Goal: Task Accomplishment & Management: Manage account settings

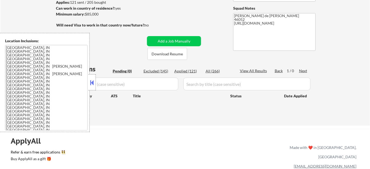
scroll to position [97, 0]
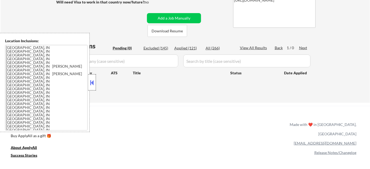
click at [95, 77] on div at bounding box center [91, 82] width 7 height 16
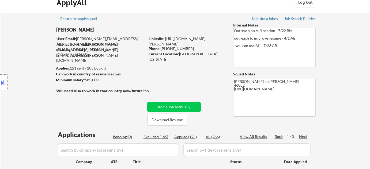
scroll to position [0, 0]
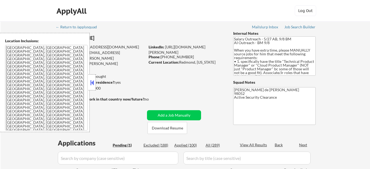
select select ""pending""
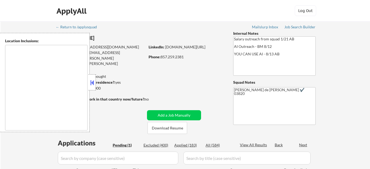
select select ""pending""
type textarea "[GEOGRAPHIC_DATA], [GEOGRAPHIC_DATA] [GEOGRAPHIC_DATA], [GEOGRAPHIC_DATA] [GEOG…"
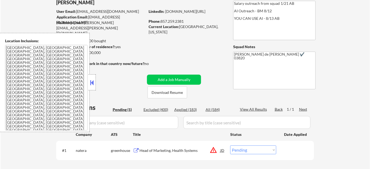
scroll to position [97, 0]
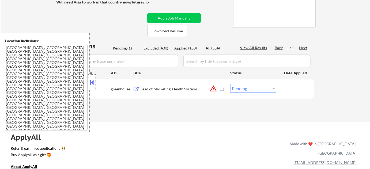
click at [95, 87] on div at bounding box center [91, 82] width 7 height 16
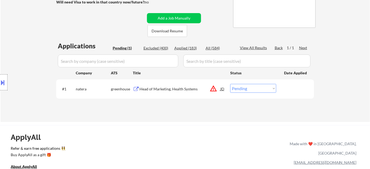
click at [215, 89] on button "warning_amber" at bounding box center [213, 88] width 7 height 7
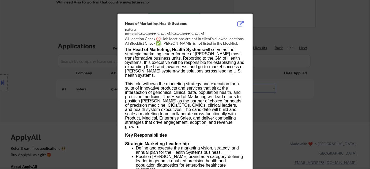
click at [273, 112] on div at bounding box center [185, 84] width 370 height 169
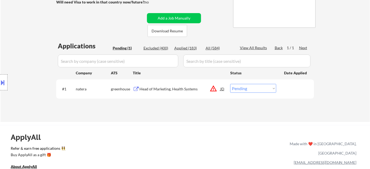
click at [260, 89] on select "Choose an option... Pending Applied Excluded (Questions) Excluded (Expired) Exc…" at bounding box center [253, 88] width 46 height 9
select select ""excluded__location_""
click at [230, 84] on select "Choose an option... Pending Applied Excluded (Questions) Excluded (Expired) Exc…" at bounding box center [253, 88] width 46 height 9
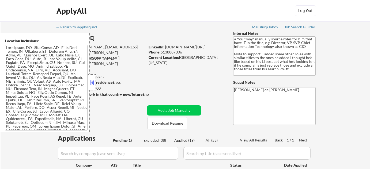
select select ""pending""
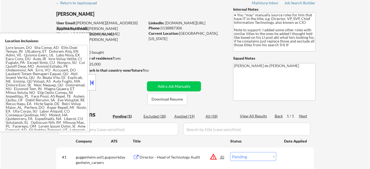
click at [61, 86] on textarea at bounding box center [46, 88] width 82 height 86
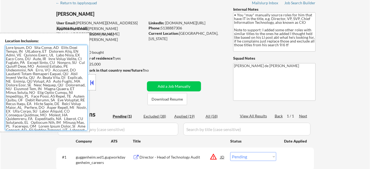
click at [210, 114] on div "All (58)" at bounding box center [219, 116] width 27 height 5
click at [145, 128] on input "input" at bounding box center [118, 129] width 120 height 13
click at [93, 85] on button at bounding box center [92, 83] width 6 height 8
click at [121, 130] on input "input" at bounding box center [118, 129] width 120 height 13
select select ""applied""
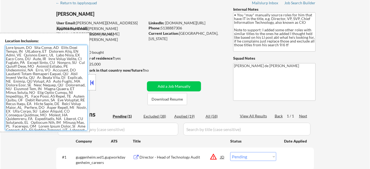
select select ""applied""
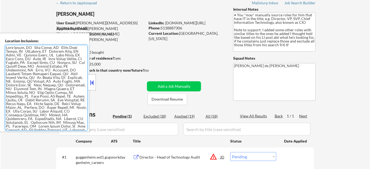
select select ""applied""
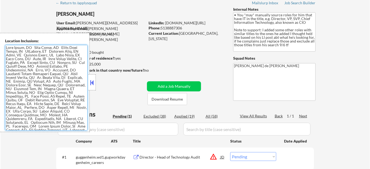
select select ""applied""
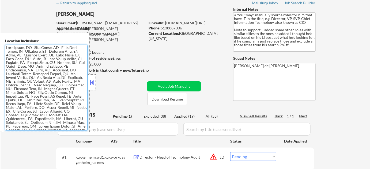
select select ""applied""
select select ""excluded""
select select ""excluded__bad_match_""
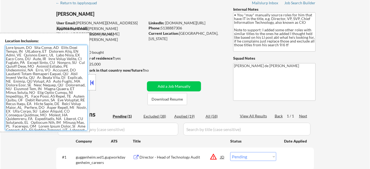
select select ""excluded__expired_""
select select ""excluded""
select select ""excluded__expired_""
select select ""excluded__salary_""
select select ""excluded""
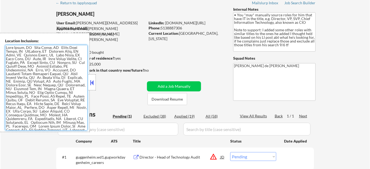
select select ""excluded__bad_match_""
select select ""excluded""
select select ""pending""
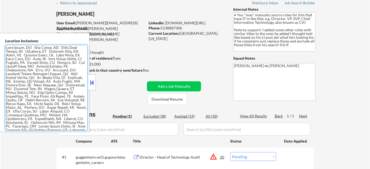
select select ""excluded__bad_match_""
select select ""excluded__expired_""
select select ""excluded__bad_match_""
select select ""excluded__expired_""
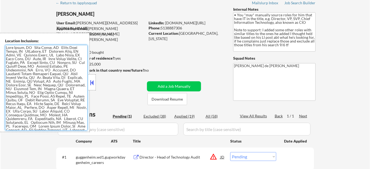
select select ""excluded__bad_match_""
select select ""excluded__salary_""
select select ""excluded__expired_""
select select ""excluded__bad_match_""
select select ""excluded__salary_""
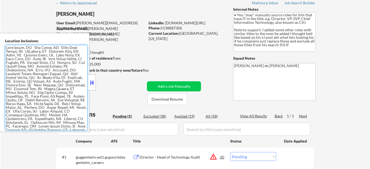
select select ""excluded__expired_""
select select ""excluded__bad_match_""
select select ""excluded__expired_""
select select ""excluded__bad_match_""
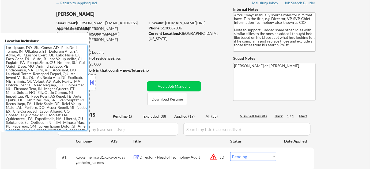
select select ""excluded__bad_match_""
select select ""excluded__salary_""
select select ""excluded__bad_match_""
select select ""excluded__salary_""
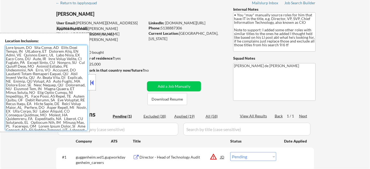
select select ""excluded__bad_match_""
select select ""excluded__salary_""
select select ""excluded__bad_match_""
select select ""excluded__location_""
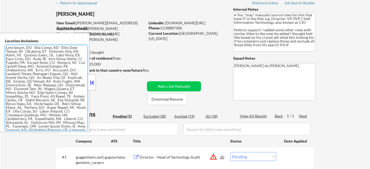
select select ""excluded__location_""
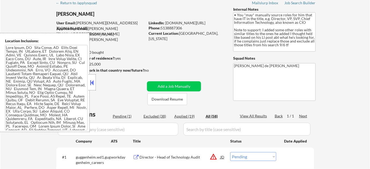
select select ""applied""
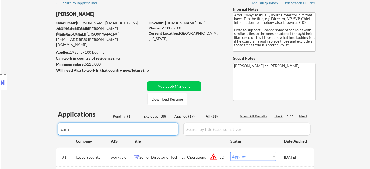
type input "car"
select select ""excluded""
select select ""excluded__bad_match_""
select select ""excluded__expired_""
select select ""excluded__salary_""
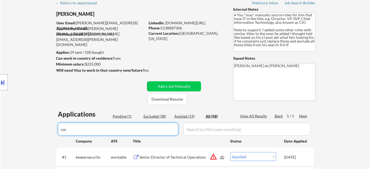
select select ""excluded__bad_match_""
select select ""excluded""
select select ""pending""
select select ""excluded__expired_""
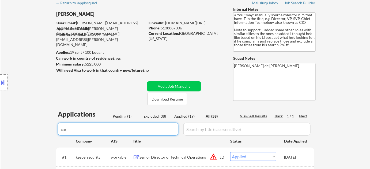
select select ""excluded__expired_""
select select ""excluded__salary_""
select select ""excluded__expired_""
select select ""excluded__bad_match_""
select select ""excluded__salary_""
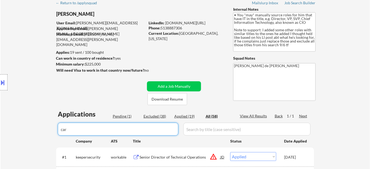
select select ""excluded__bad_match_""
select select ""excluded__salary_""
select select ""excluded__location_""
type input "carbon"
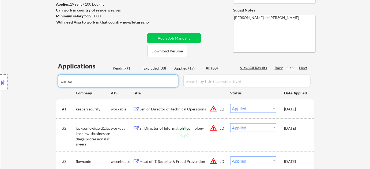
scroll to position [73, 0]
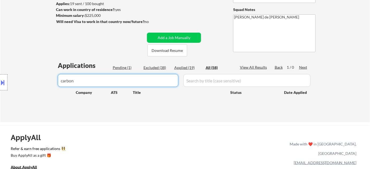
drag, startPoint x: 122, startPoint y: 81, endPoint x: 30, endPoint y: 81, distance: 91.8
click at [54, 81] on body "← Return to /applysquad Mailslurp Inbox Job Search Builder Jamie Fisher User Em…" at bounding box center [185, 11] width 370 height 169
select select ""applied""
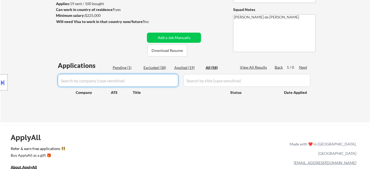
select select ""applied""
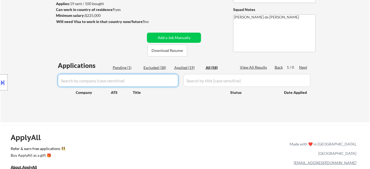
select select ""applied""
select select ""excluded""
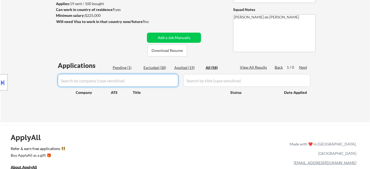
select select ""excluded__expired_""
select select ""excluded__salary_""
select select ""excluded""
select select ""excluded__bad_match_""
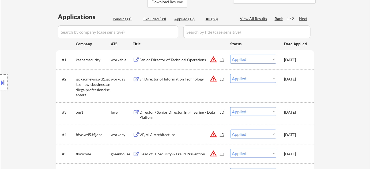
scroll to position [97, 0]
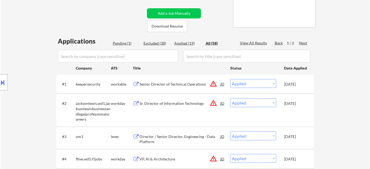
click at [127, 44] on div "Pending (1)" at bounding box center [126, 43] width 27 height 5
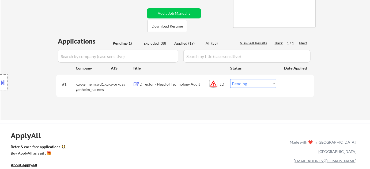
click at [213, 84] on button "warning_amber" at bounding box center [213, 83] width 7 height 7
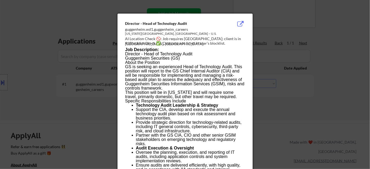
click at [278, 104] on div at bounding box center [185, 84] width 370 height 169
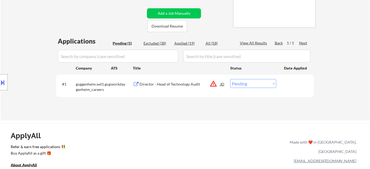
click at [2, 84] on button at bounding box center [3, 82] width 6 height 9
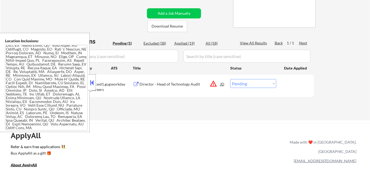
scroll to position [248, 0]
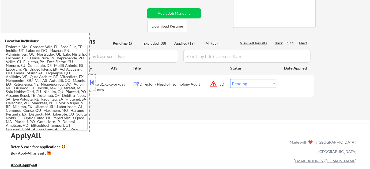
click at [92, 83] on button at bounding box center [92, 83] width 6 height 8
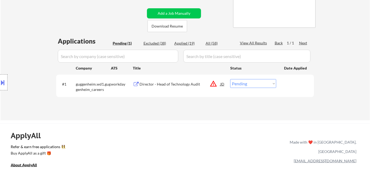
click at [179, 82] on div "Director - Head of Technology Audit" at bounding box center [180, 84] width 81 height 5
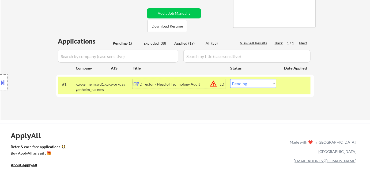
click at [248, 81] on select "Choose an option... Pending Applied Excluded (Questions) Excluded (Expired) Exc…" at bounding box center [253, 83] width 46 height 9
click at [230, 79] on select "Choose an option... Pending Applied Excluded (Questions) Excluded (Expired) Exc…" at bounding box center [253, 83] width 46 height 9
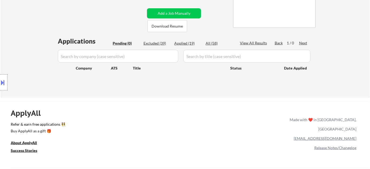
click at [164, 40] on div "Applications Pending (0) Excluded (39) Applied (19) All (58) View All Results B…" at bounding box center [185, 62] width 258 height 51
drag, startPoint x: 164, startPoint y: 40, endPoint x: 184, endPoint y: 79, distance: 43.2
click at [164, 41] on div "Excluded (39)" at bounding box center [157, 43] width 27 height 5
select select ""excluded""
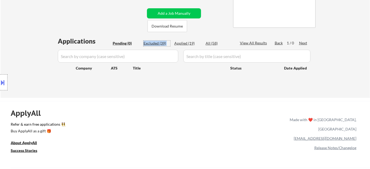
select select ""excluded""
select select ""excluded__bad_match_""
select select ""excluded__expired_""
select select ""excluded""
select select ""excluded__expired_""
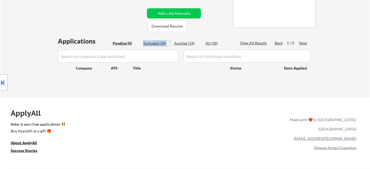
select select ""excluded__salary_""
select select ""excluded""
select select ""excluded__bad_match_""
select select ""excluded""
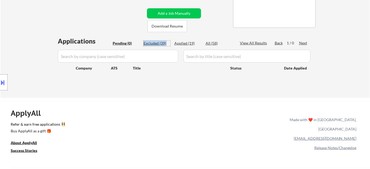
select select ""excluded""
select select ""excluded__bad_match_""
select select ""excluded__expired_""
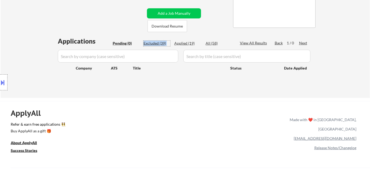
select select ""excluded__bad_match_""
select select ""excluded__expired_""
select select ""excluded__bad_match_""
select select ""excluded__salary_""
select select ""excluded__expired_""
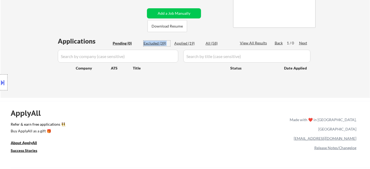
select select ""excluded__salary_""
select select ""excluded__expired_""
select select ""excluded__bad_match_""
select select ""excluded__expired_""
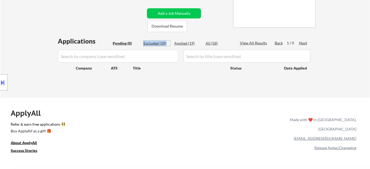
select select ""excluded__bad_match_""
select select ""excluded__salary_""
select select ""excluded__bad_match_""
select select ""excluded__salary_""
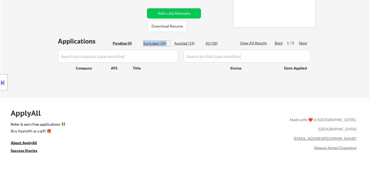
select select ""excluded__bad_match_""
select select ""excluded__location_""
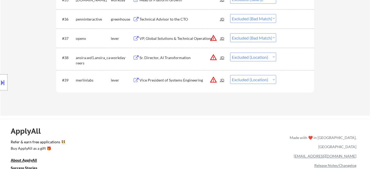
scroll to position [870, 0]
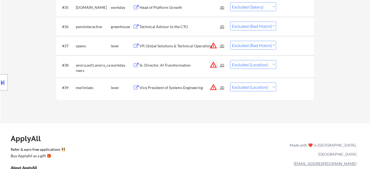
click at [216, 63] on button "warning_amber" at bounding box center [213, 64] width 7 height 7
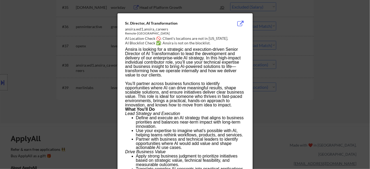
click at [296, 106] on div at bounding box center [185, 84] width 370 height 169
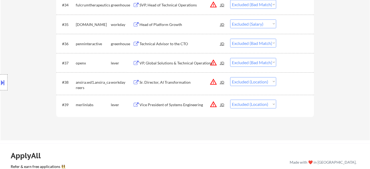
scroll to position [846, 0]
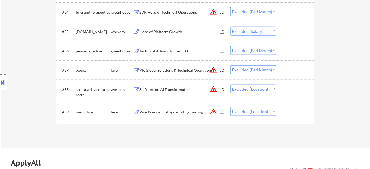
click at [191, 71] on div "VP, Global Solutions & Technical Operations" at bounding box center [180, 70] width 81 height 5
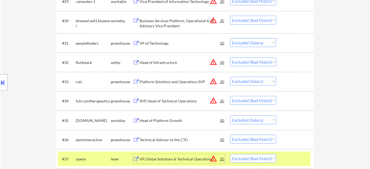
scroll to position [748, 0]
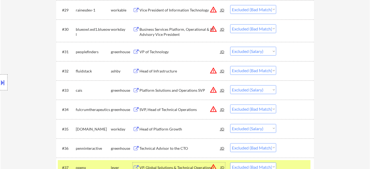
click at [152, 54] on div "VP of Technology" at bounding box center [180, 51] width 81 height 5
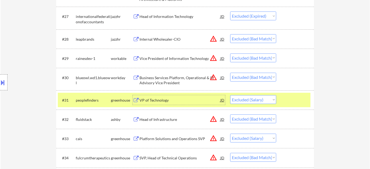
scroll to position [675, 0]
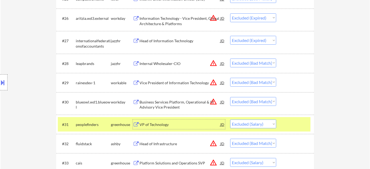
click at [179, 84] on div "Vice President of Information Technology" at bounding box center [180, 82] width 81 height 5
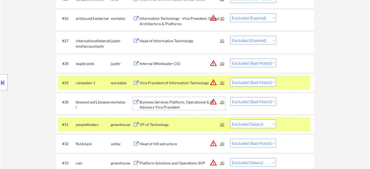
click at [150, 103] on div "Business Services Platform, Operational & IT Advisory Vice President" at bounding box center [180, 105] width 81 height 10
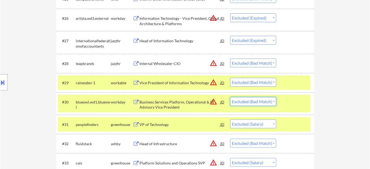
click at [261, 103] on select "Choose an option... Pending Applied Excluded (Questions) Excluded (Expired) Exc…" at bounding box center [253, 101] width 46 height 9
select select ""excluded__salary_""
click at [230, 97] on select "Choose an option... Pending Applied Excluded (Questions) Excluded (Expired) Exc…" at bounding box center [253, 101] width 46 height 9
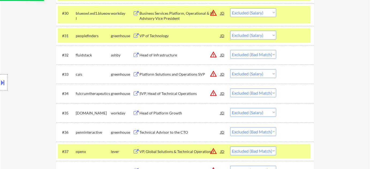
scroll to position [773, 0]
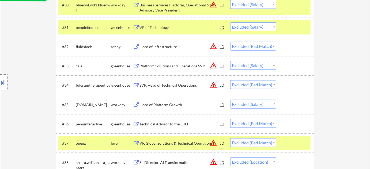
click at [178, 65] on div "Platform Solutions and Operations SVP" at bounding box center [180, 65] width 81 height 5
